Goal: Navigation & Orientation: Find specific page/section

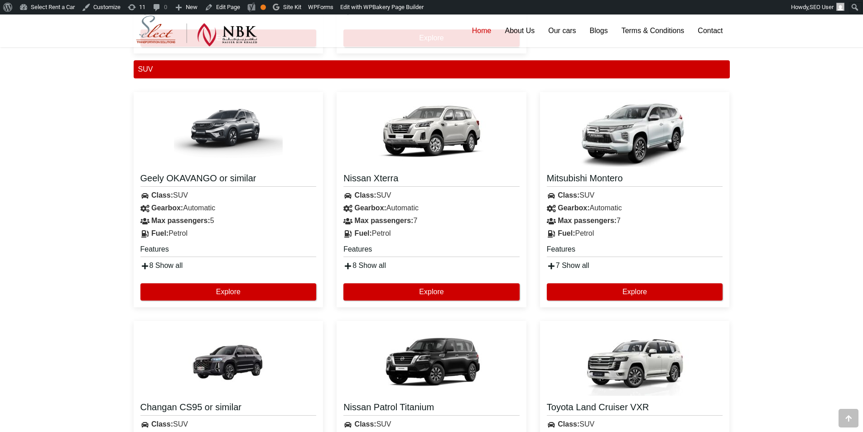
scroll to position [2860, 0]
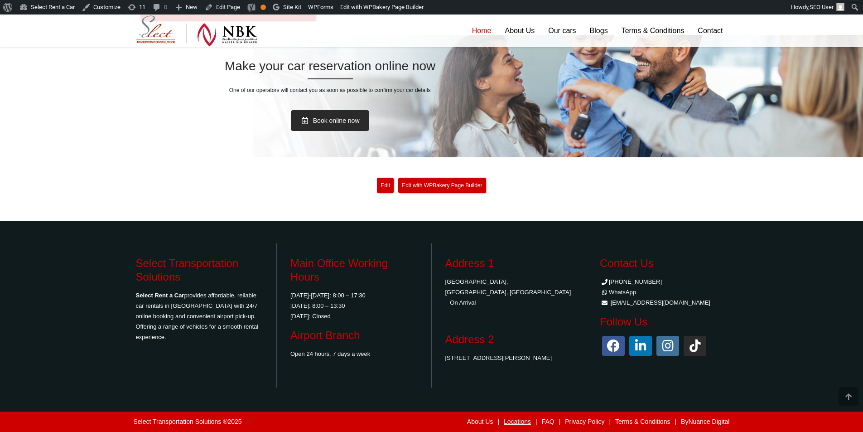
click at [511, 420] on link "Locations" at bounding box center [517, 421] width 27 height 7
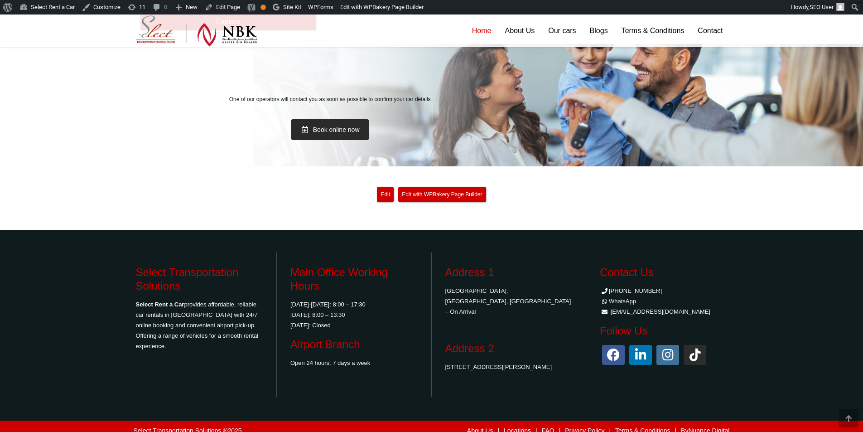
scroll to position [2860, 0]
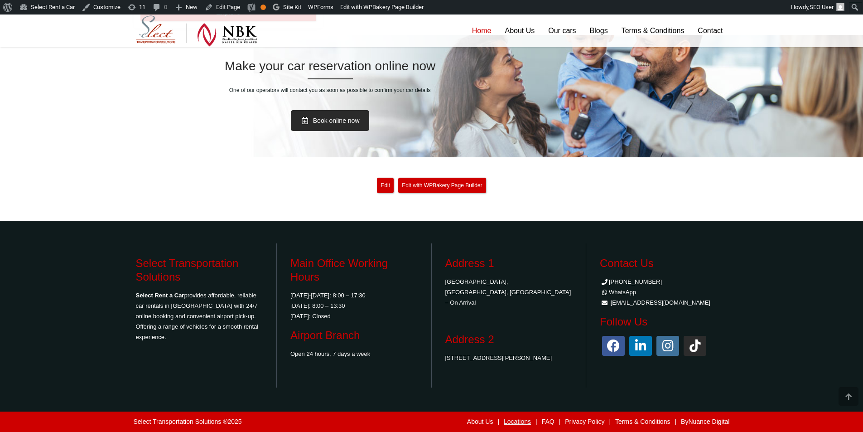
click at [512, 420] on link "Locations" at bounding box center [517, 421] width 27 height 7
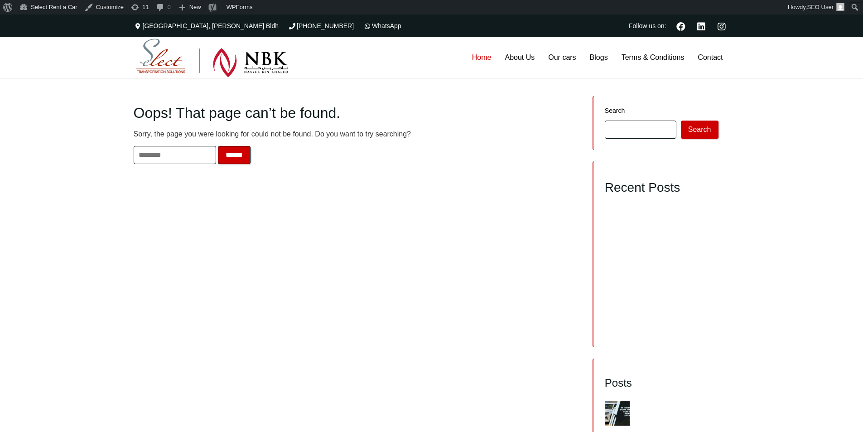
click at [478, 53] on link "Home" at bounding box center [481, 57] width 33 height 41
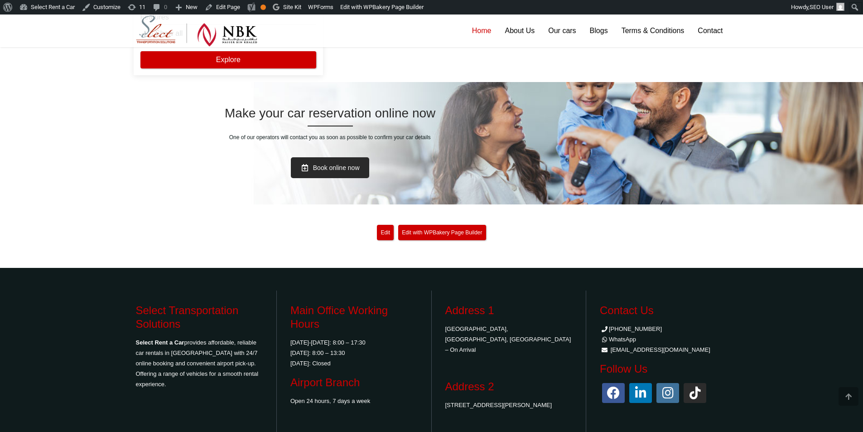
scroll to position [2860, 0]
